Goal: Information Seeking & Learning: Learn about a topic

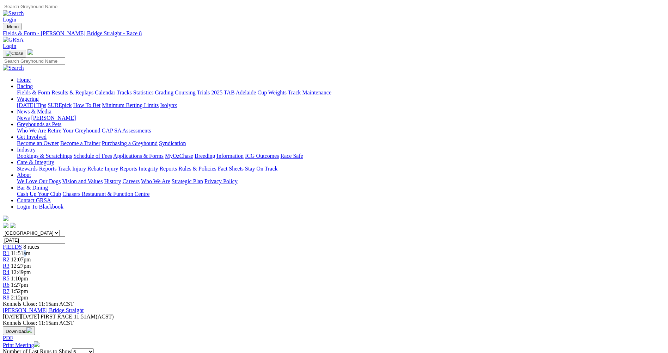
click at [188, 250] on div "R1 11:51am" at bounding box center [334, 253] width 663 height 6
click at [30, 250] on span "11:51am" at bounding box center [20, 253] width 19 height 6
click at [190, 250] on div "R1 11:51am" at bounding box center [334, 253] width 663 height 6
click at [31, 257] on span "12:07pm" at bounding box center [21, 260] width 20 height 6
